Goal: Task Accomplishment & Management: Manage account settings

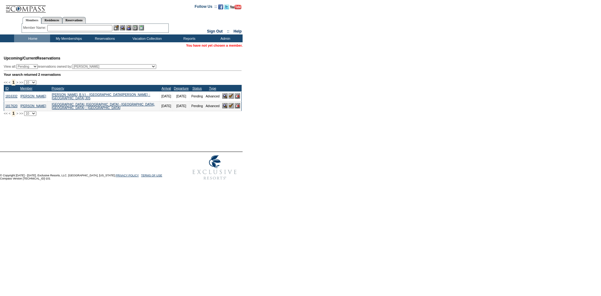
click at [329, 135] on form "Follow Us ::" at bounding box center [300, 91] width 601 height 183
click at [86, 30] on input "text" at bounding box center [79, 28] width 65 height 6
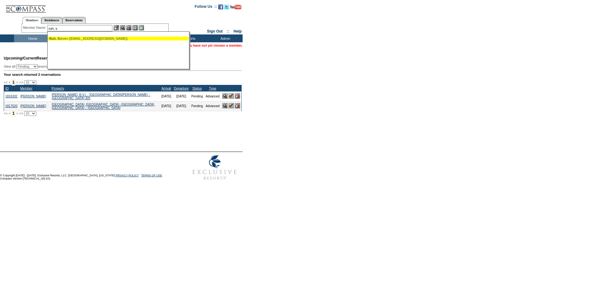
click at [90, 39] on div "Ruh, S teven (steveruh@gmail.com)" at bounding box center [118, 39] width 138 height 4
type input "Ruh, Steven (steveruh@gmail.com)"
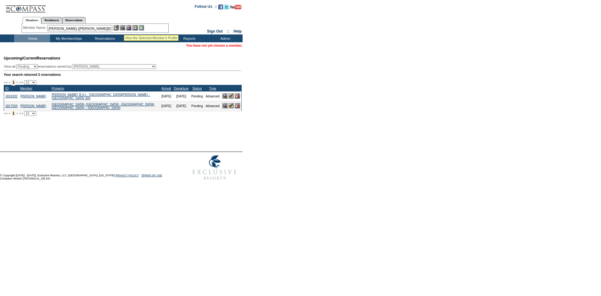
click at [124, 27] on img at bounding box center [122, 27] width 5 height 5
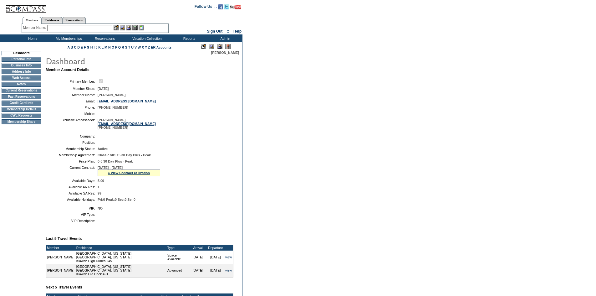
click at [219, 48] on img at bounding box center [219, 46] width 5 height 5
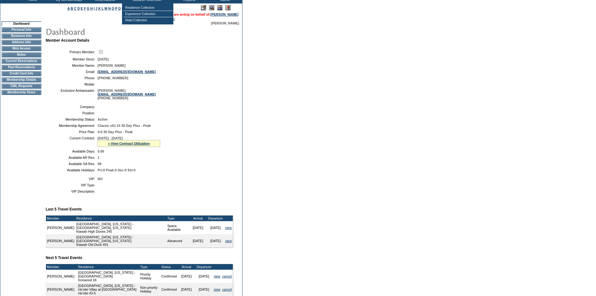
scroll to position [125, 0]
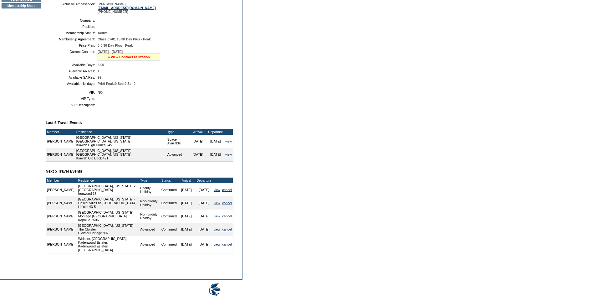
click at [119, 59] on link "» View Contract Utilization" at bounding box center [129, 57] width 42 height 4
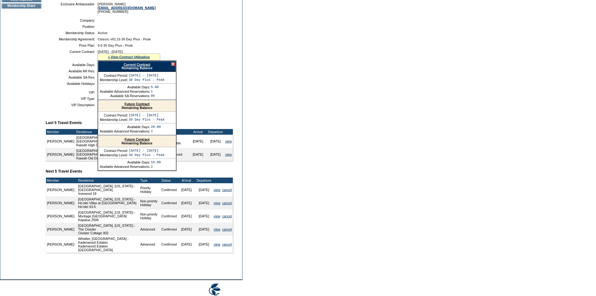
click at [172, 66] on div at bounding box center [173, 64] width 4 height 4
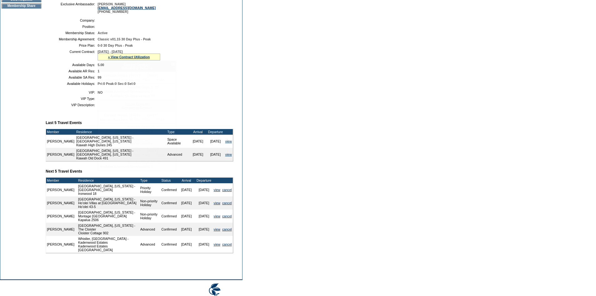
click at [351, 85] on form "Follow Us ::" at bounding box center [298, 93] width 596 height 436
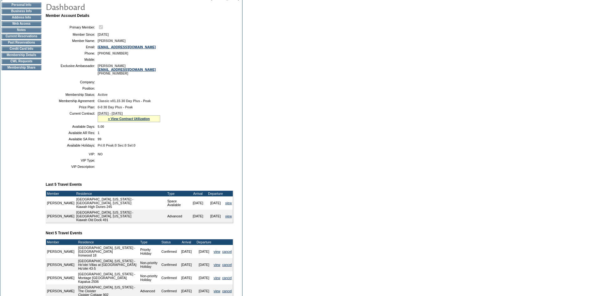
scroll to position [0, 0]
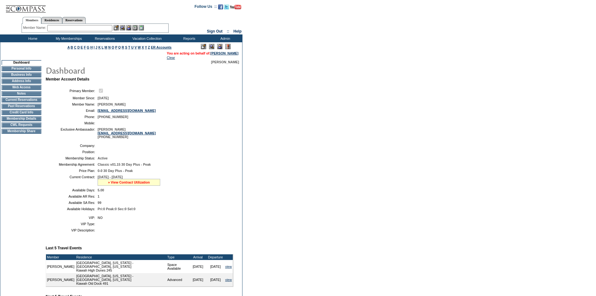
click at [135, 184] on link "» View Contract Utilization" at bounding box center [129, 182] width 42 height 4
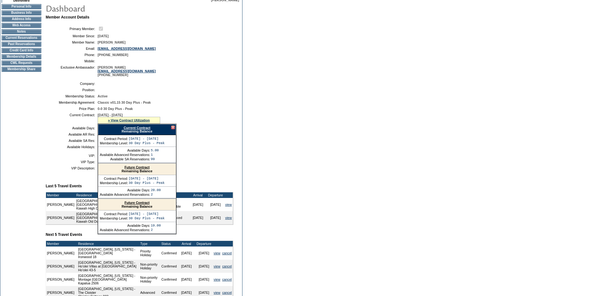
scroll to position [63, 0]
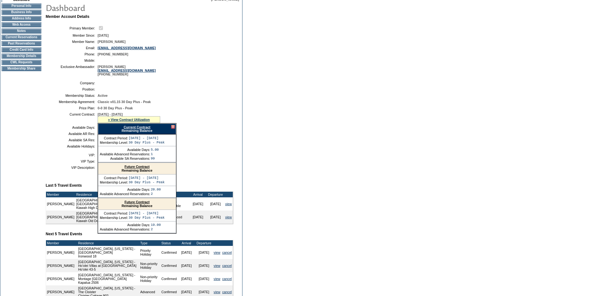
click at [146, 204] on link "Future Contract" at bounding box center [136, 202] width 25 height 4
click at [173, 129] on div at bounding box center [173, 127] width 4 height 4
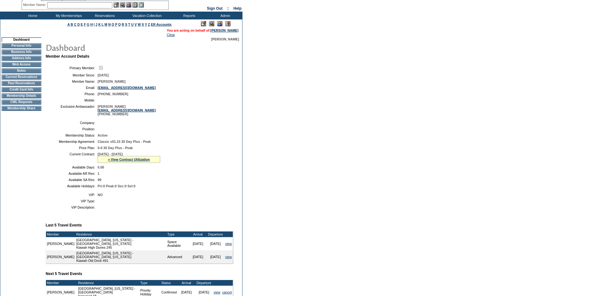
scroll to position [0, 0]
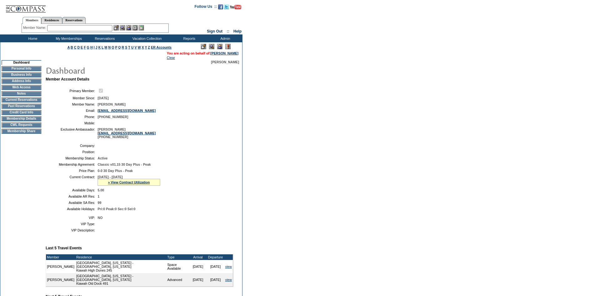
click at [39, 127] on td "CWL Requests" at bounding box center [22, 124] width 40 height 5
